Goal: Information Seeking & Learning: Check status

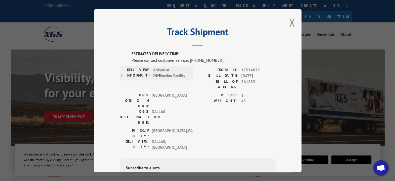
click at [293, 20] on div "Track Shipment ESTIMATED DELIVERY TIME: Please contact customer service: [PHONE…" at bounding box center [198, 90] width 208 height 163
drag, startPoint x: 239, startPoint y: 69, endPoint x: 259, endPoint y: 69, distance: 19.5
click at [259, 69] on span "17514077" at bounding box center [258, 70] width 34 height 6
copy span "17514077"
click at [290, 24] on button "Close modal" at bounding box center [293, 23] width 6 height 14
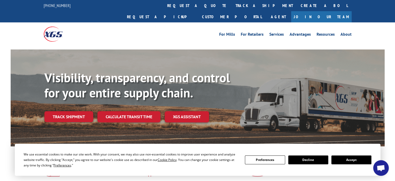
click at [232, 7] on link "track a shipment" at bounding box center [264, 5] width 65 height 11
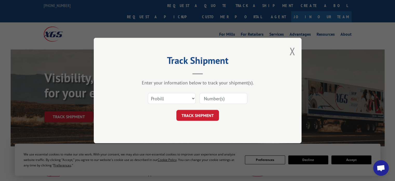
click at [216, 97] on input at bounding box center [224, 98] width 48 height 11
paste input "17514077"
type input "17514077"
click at [208, 109] on form "Select category... Probill BOL PO 17514077 TRACK SHIPMENT" at bounding box center [198, 105] width 156 height 31
click at [207, 111] on button "TRACK SHIPMENT" at bounding box center [197, 115] width 43 height 11
